Goal: Transaction & Acquisition: Subscribe to service/newsletter

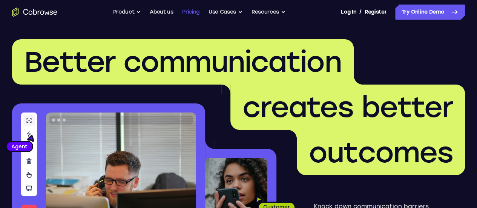
click at [189, 9] on link "Pricing" at bounding box center [190, 12] width 17 height 15
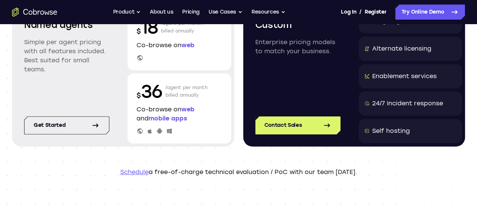
scroll to position [132, 0]
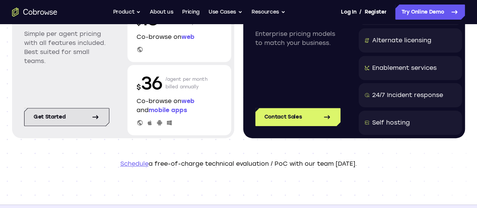
click at [88, 117] on link "Get started" at bounding box center [66, 117] width 85 height 18
click at [136, 163] on link "Schedule" at bounding box center [134, 163] width 28 height 7
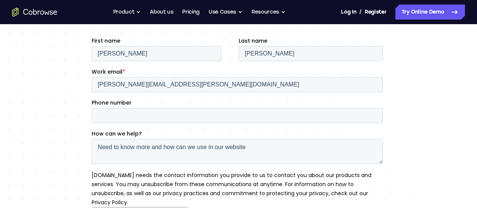
scroll to position [110, 0]
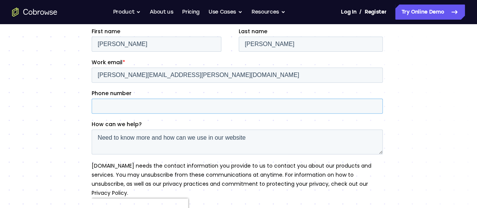
click at [127, 108] on input "Phone number" at bounding box center [236, 105] width 291 height 15
type input "9811332794"
click at [60, 111] on div "Contact Sales Please contact us to schedule a call or demo" at bounding box center [238, 107] width 477 height 387
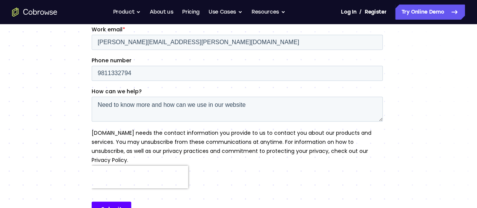
scroll to position [146, 0]
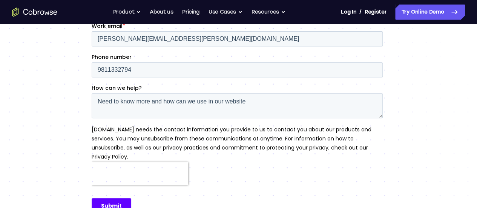
click at [107, 198] on input "Submit" at bounding box center [111, 205] width 40 height 15
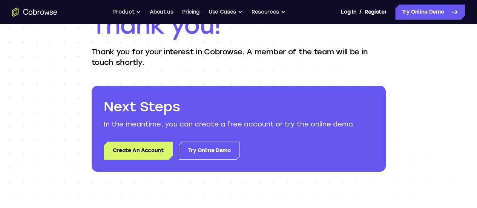
scroll to position [63, 0]
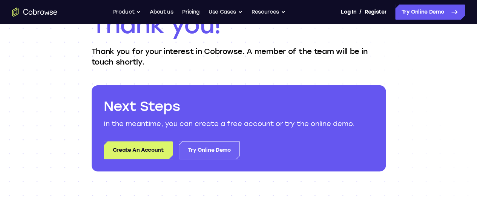
click at [211, 152] on link "Try Online Demo" at bounding box center [209, 150] width 61 height 18
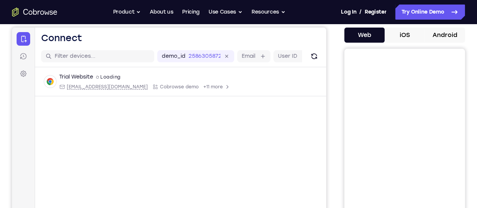
scroll to position [68, 0]
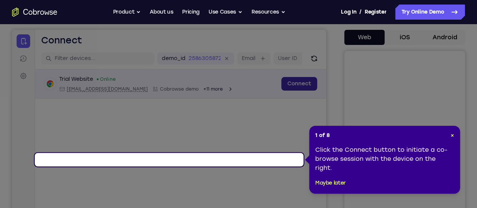
click at [281, 90] on link "Connect" at bounding box center [299, 84] width 36 height 14
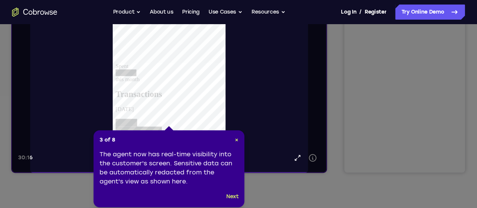
scroll to position [179, 0]
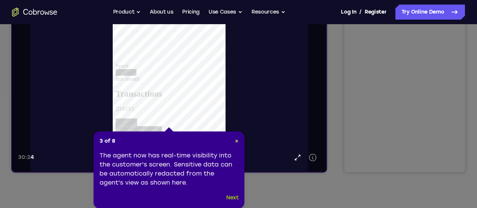
click at [233, 198] on button "Next" at bounding box center [232, 197] width 12 height 9
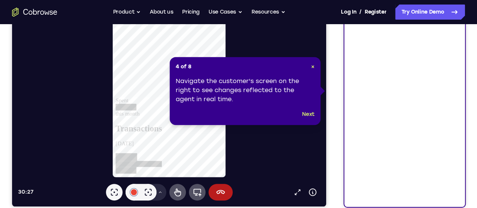
scroll to position [144, 0]
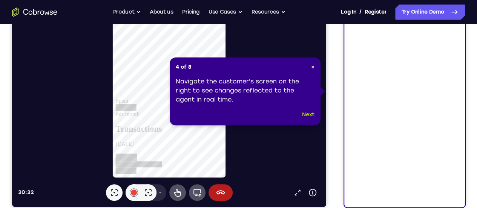
click at [304, 115] on button "Next" at bounding box center [308, 114] width 12 height 9
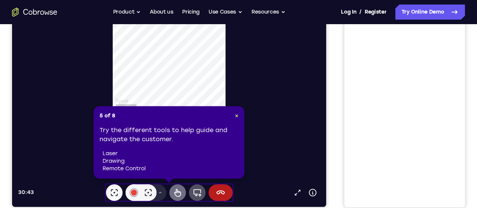
click at [174, 191] on icon at bounding box center [177, 192] width 7 height 8
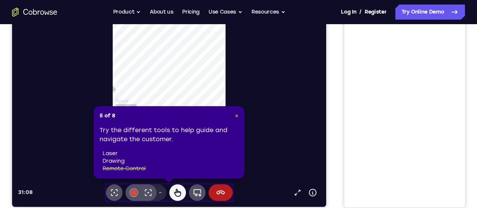
click at [236, 115] on span "×" at bounding box center [236, 115] width 3 height 6
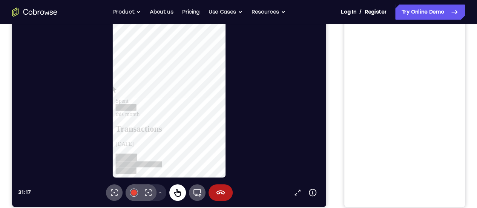
click at [174, 192] on icon at bounding box center [177, 192] width 7 height 8
click at [193, 195] on icon at bounding box center [197, 193] width 8 height 8
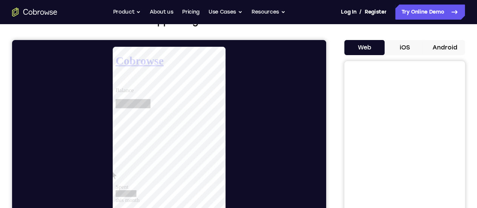
scroll to position [58, 0]
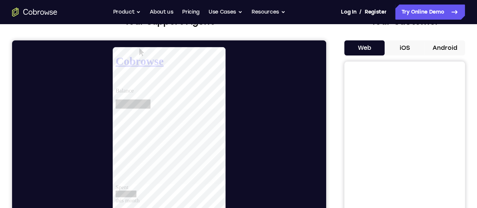
click at [387, 48] on button "iOS" at bounding box center [404, 47] width 40 height 15
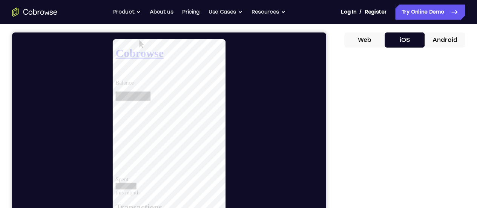
scroll to position [63, 0]
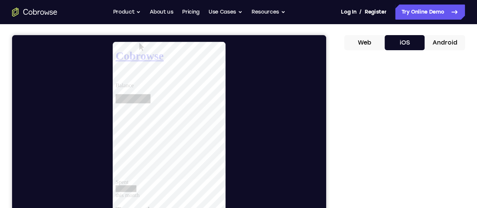
click at [424, 39] on button "Android" at bounding box center [444, 42] width 40 height 15
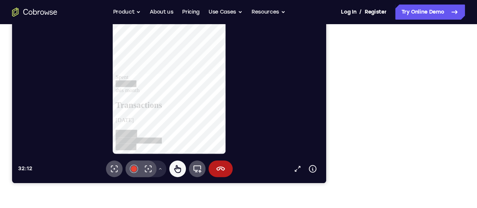
scroll to position [167, 0]
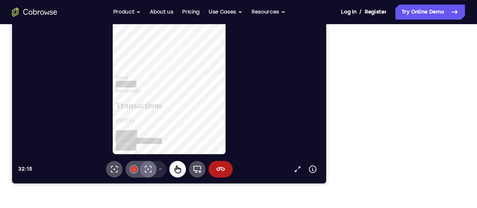
click at [144, 169] on icon at bounding box center [148, 168] width 9 height 9
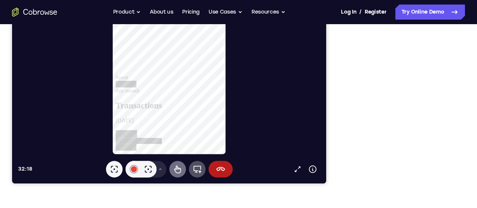
click at [173, 166] on icon at bounding box center [177, 168] width 9 height 9
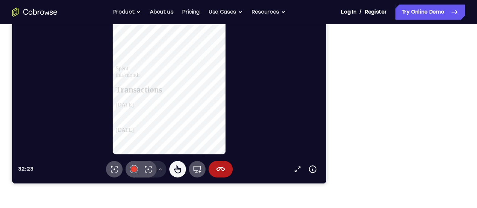
click at [184, 95] on h2 "Transactions" at bounding box center [173, 100] width 115 height 10
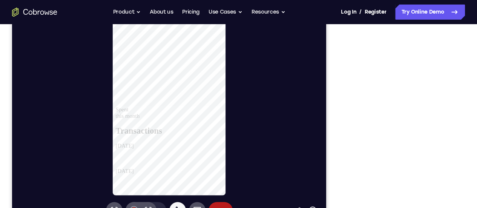
scroll to position [127, 0]
click at [164, 102] on div "Spent this month" at bounding box center [173, 81] width 115 height 94
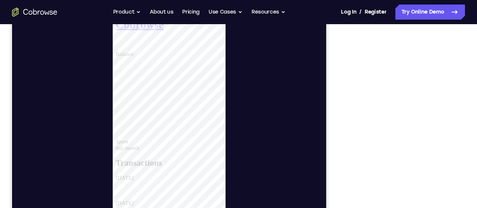
scroll to position [95, 0]
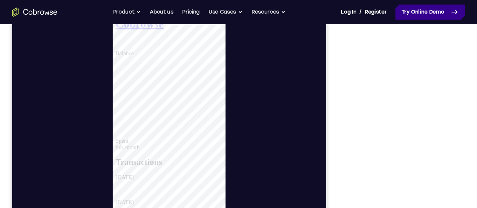
click at [395, 11] on link "Try Online Demo" at bounding box center [430, 12] width 70 height 15
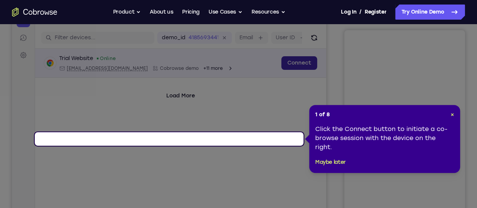
click at [281, 70] on link "Connect" at bounding box center [299, 63] width 36 height 14
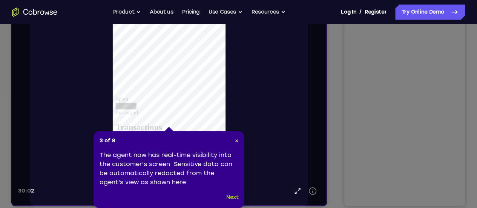
click at [232, 200] on button "Next" at bounding box center [232, 196] width 12 height 9
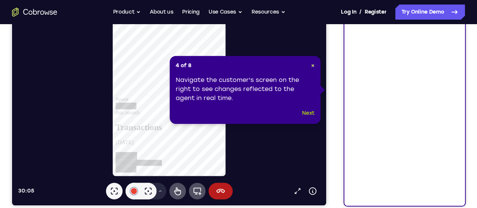
click at [307, 111] on button "Next" at bounding box center [308, 112] width 12 height 9
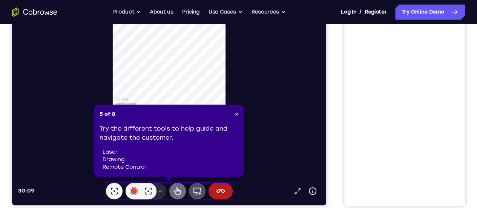
click at [173, 192] on icon at bounding box center [177, 190] width 9 height 9
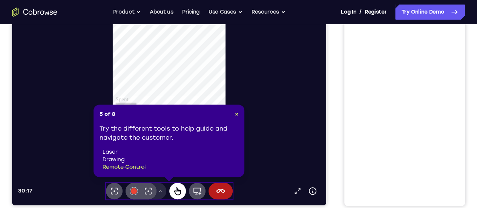
click at [174, 189] on icon at bounding box center [177, 191] width 7 height 8
click at [110, 151] on li "laser" at bounding box center [170, 152] width 136 height 8
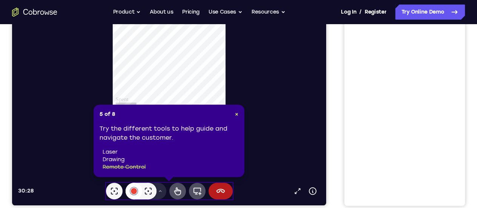
click at [131, 191] on div at bounding box center [134, 191] width 6 height 6
click at [216, 192] on icon at bounding box center [220, 190] width 9 height 4
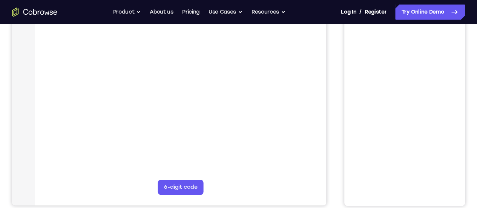
click at [190, 192] on main "demo_id 4185693441 4185693441 Email User ID Device ID Device name 6-digit code …" at bounding box center [180, 97] width 291 height 252
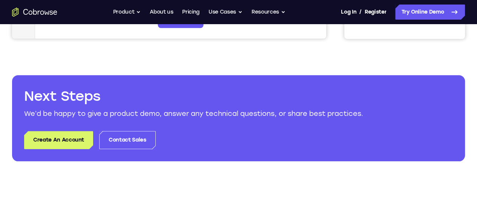
scroll to position [320, 0]
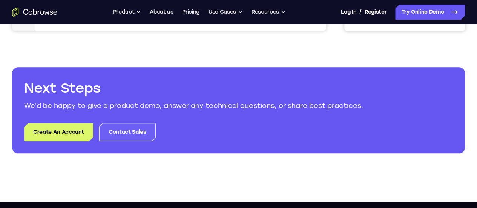
click at [151, 130] on link "Contact Sales" at bounding box center [127, 132] width 56 height 18
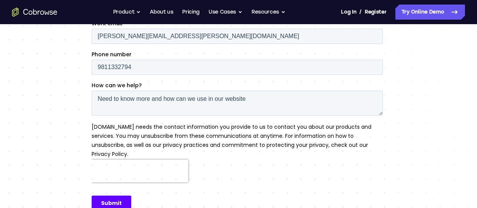
scroll to position [200, 0]
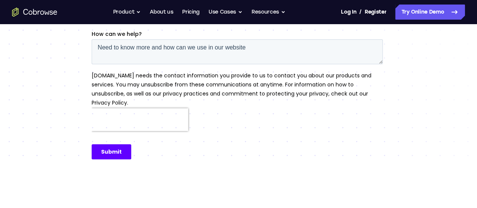
click at [119, 144] on input "Submit" at bounding box center [111, 151] width 40 height 15
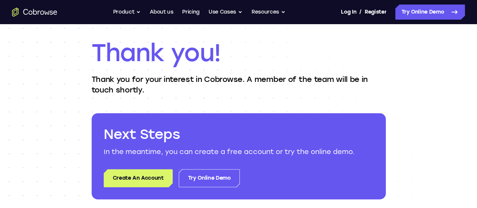
scroll to position [94, 0]
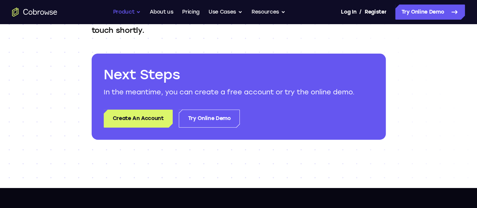
click at [136, 9] on button "Product" at bounding box center [127, 12] width 28 height 15
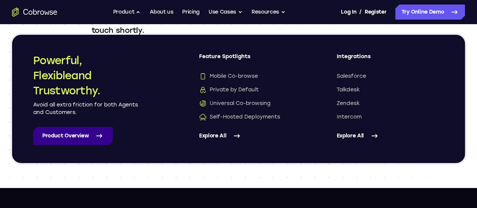
click at [104, 138] on link "Product Overview" at bounding box center [72, 136] width 79 height 18
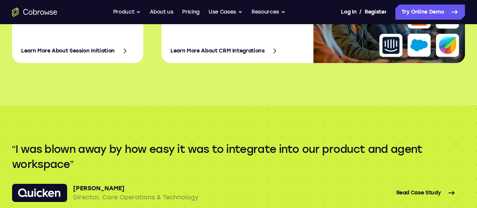
scroll to position [1330, 0]
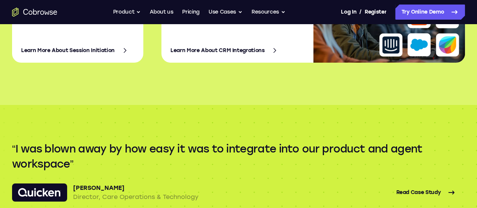
click at [236, 60] on link "Learn More About CRM Integrations" at bounding box center [237, 50] width 134 height 18
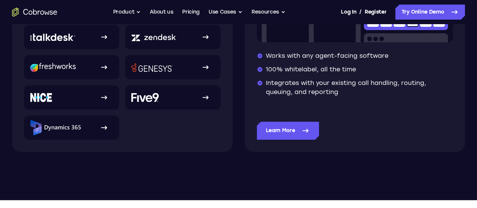
scroll to position [227, 0]
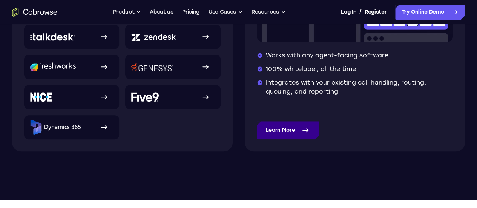
click at [292, 133] on link "Learn More" at bounding box center [288, 130] width 63 height 18
